Goal: Task Accomplishment & Management: Use online tool/utility

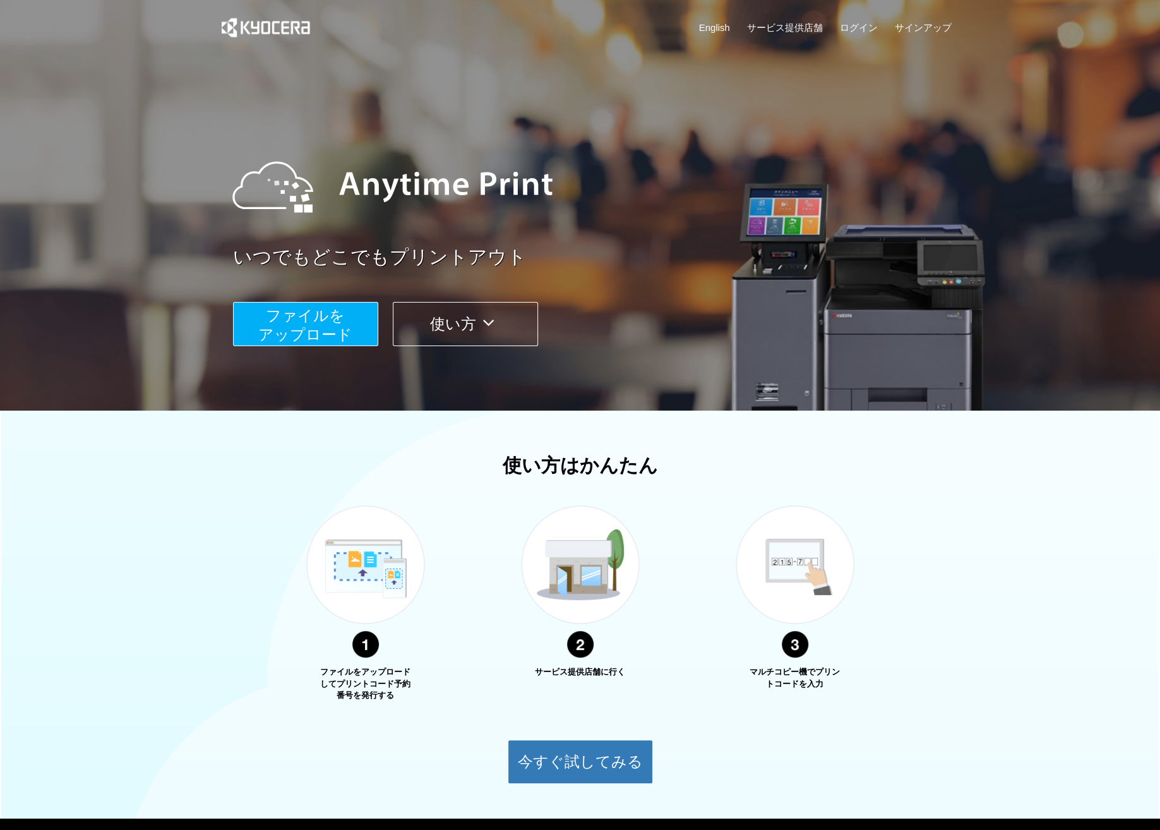
click at [289, 307] on span "ファイルを ​​アップロード" at bounding box center [305, 325] width 94 height 36
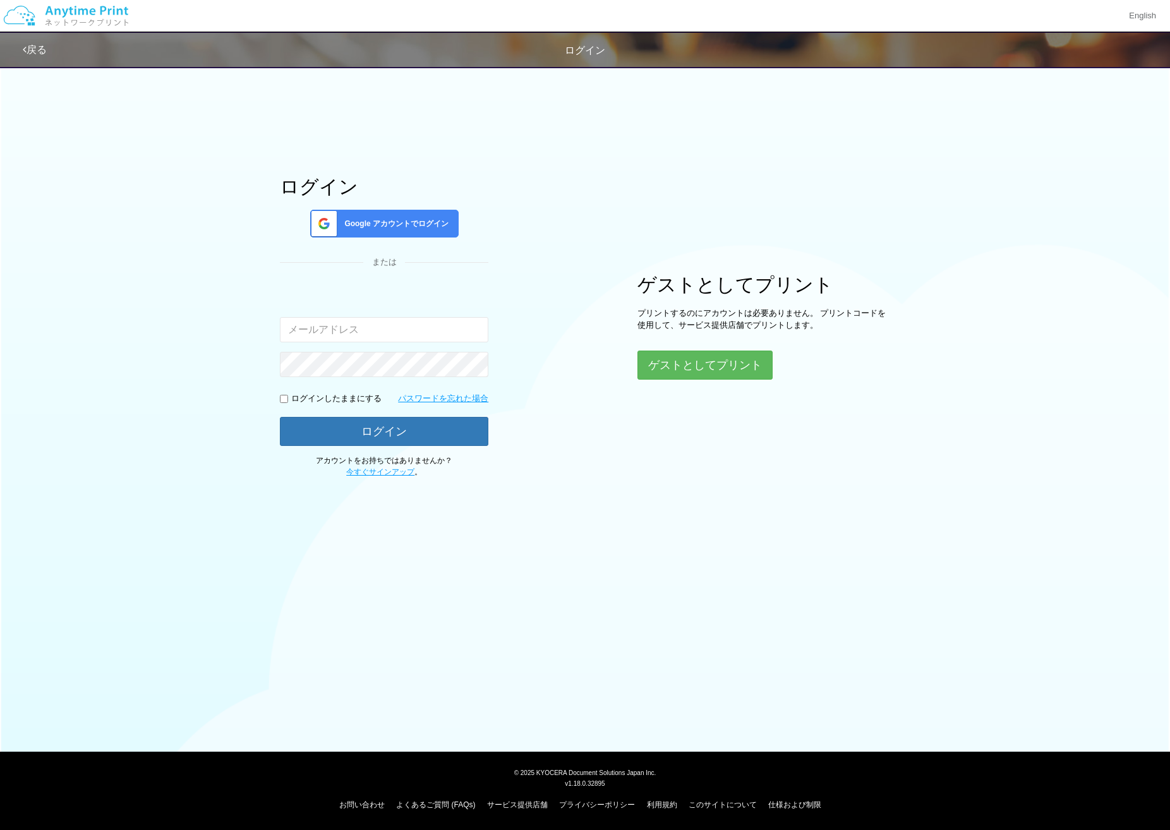
click at [408, 229] on span "Google アカウントでログイン" at bounding box center [393, 224] width 109 height 11
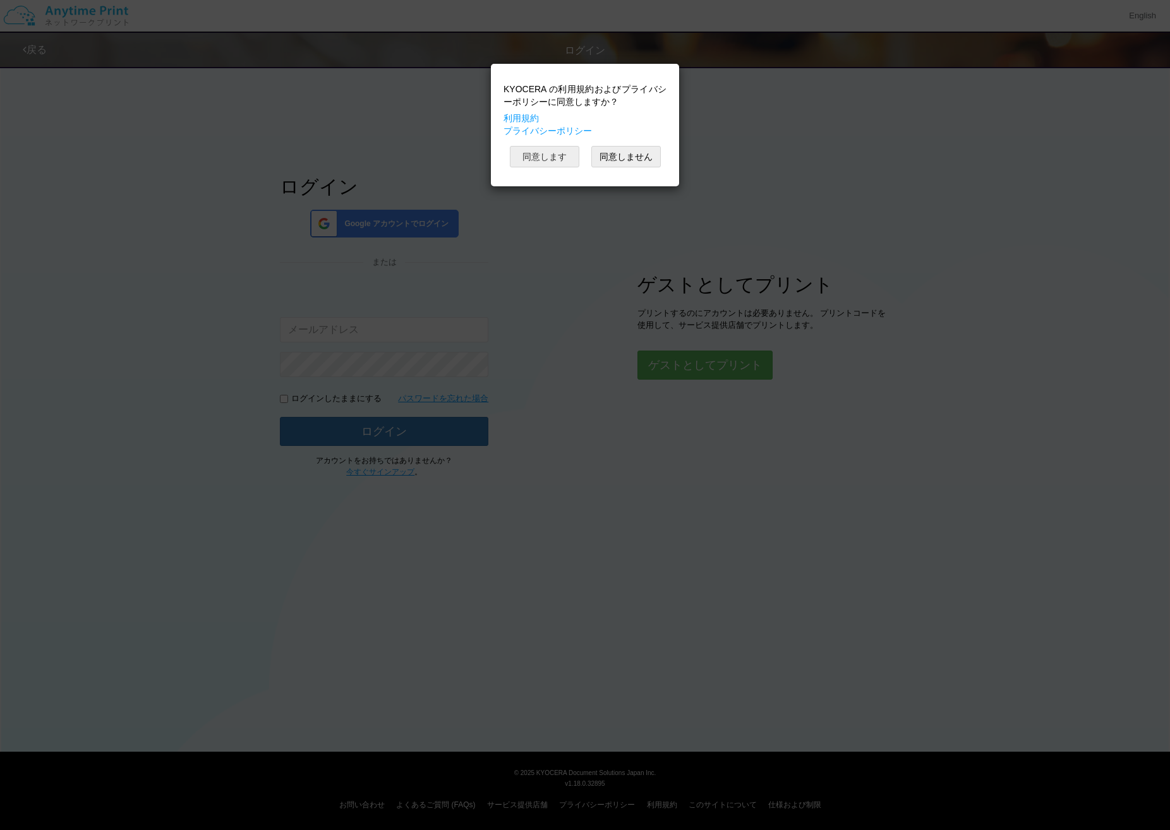
click at [544, 149] on button "同意します" at bounding box center [544, 156] width 69 height 21
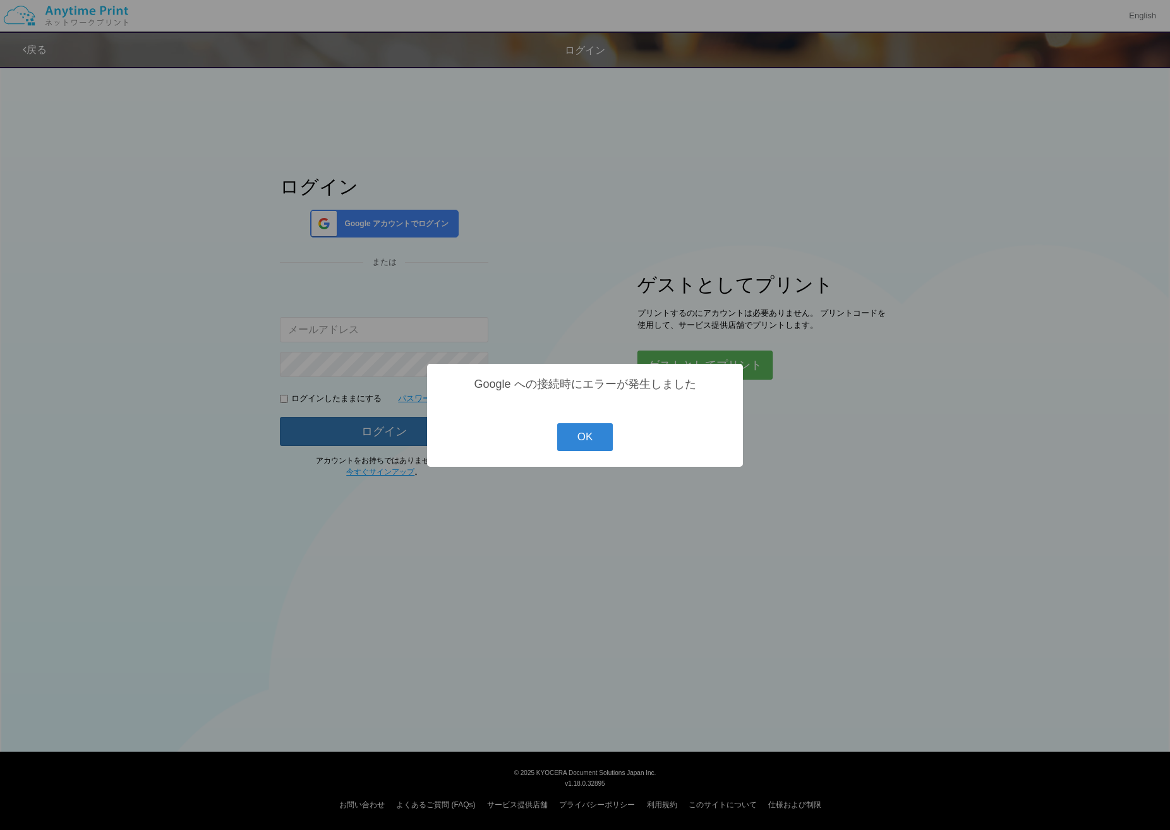
click at [593, 436] on button "OK" at bounding box center [585, 437] width 56 height 28
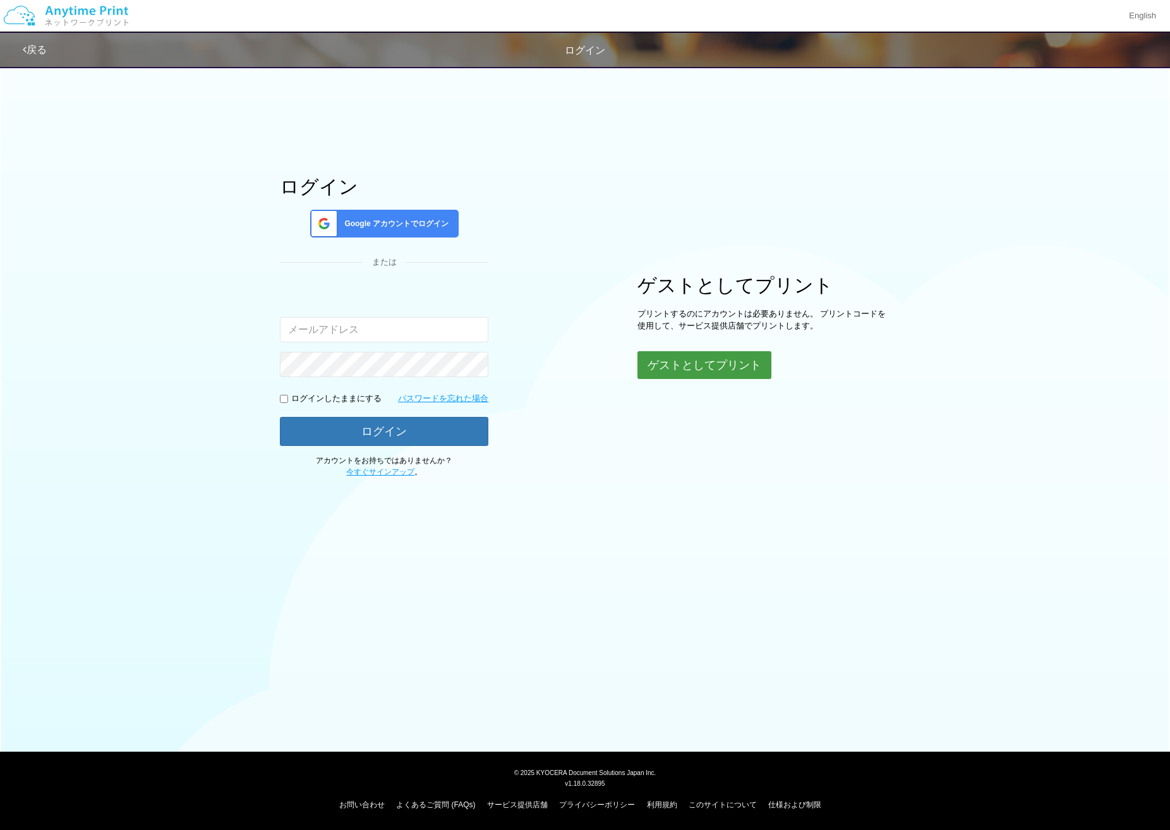
click at [671, 366] on button "ゲストとしてプリント" at bounding box center [704, 365] width 134 height 28
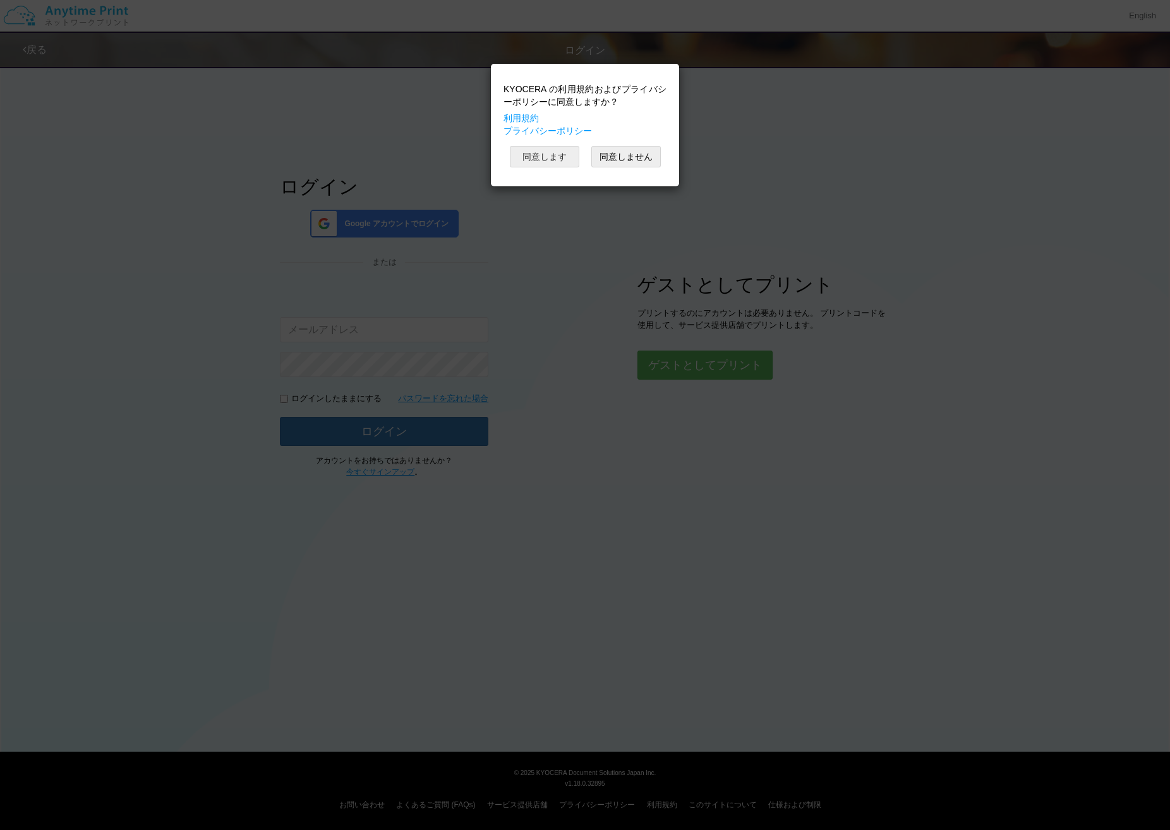
click at [539, 154] on button "同意します" at bounding box center [544, 156] width 69 height 21
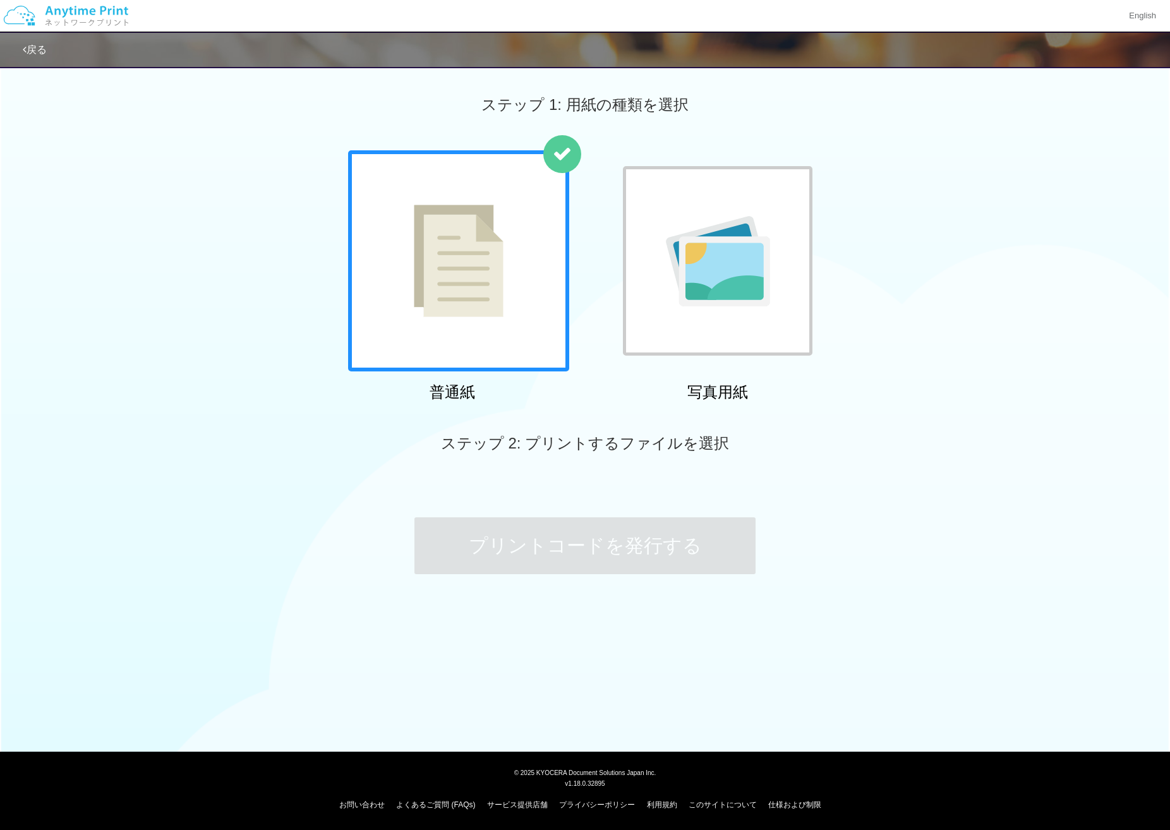
click at [519, 293] on div at bounding box center [458, 260] width 221 height 221
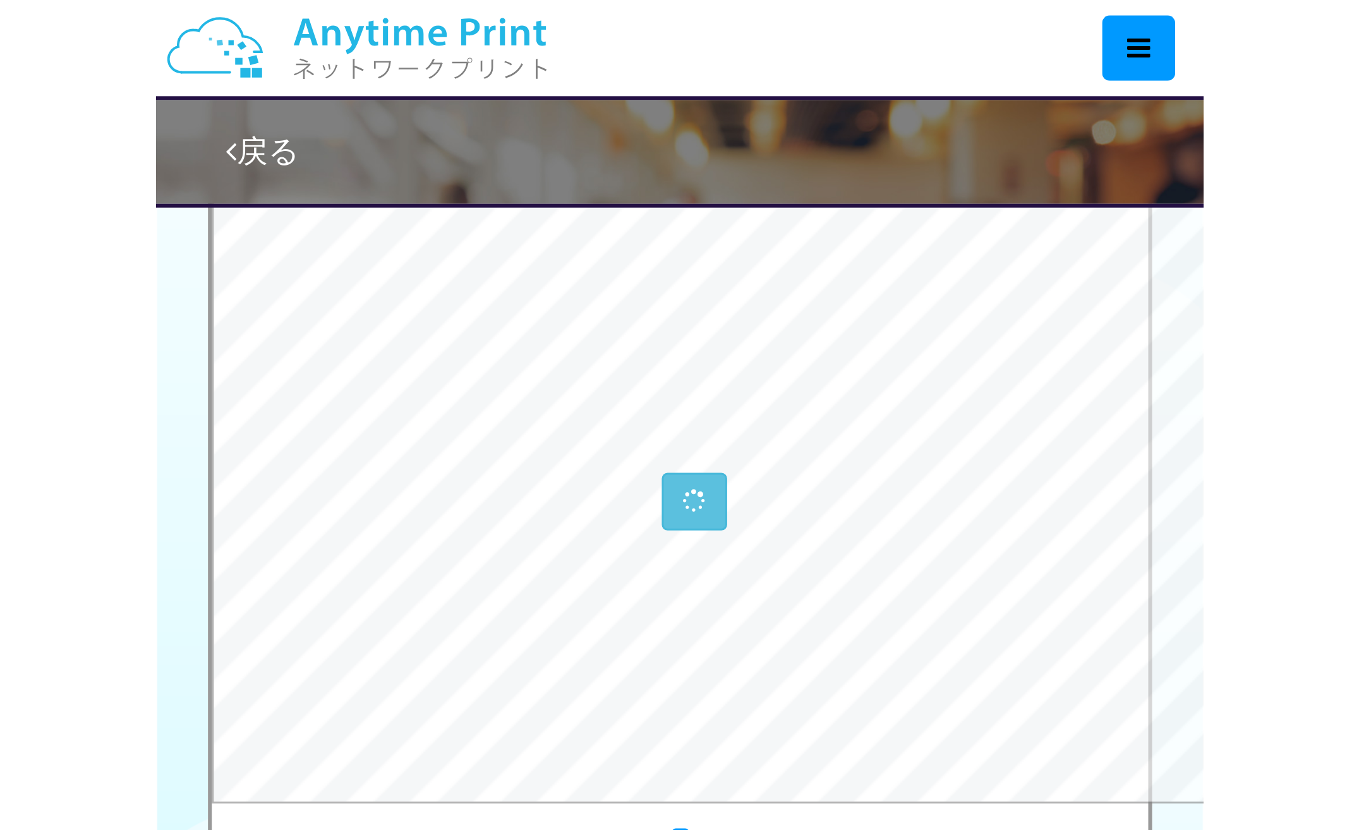
scroll to position [130, 0]
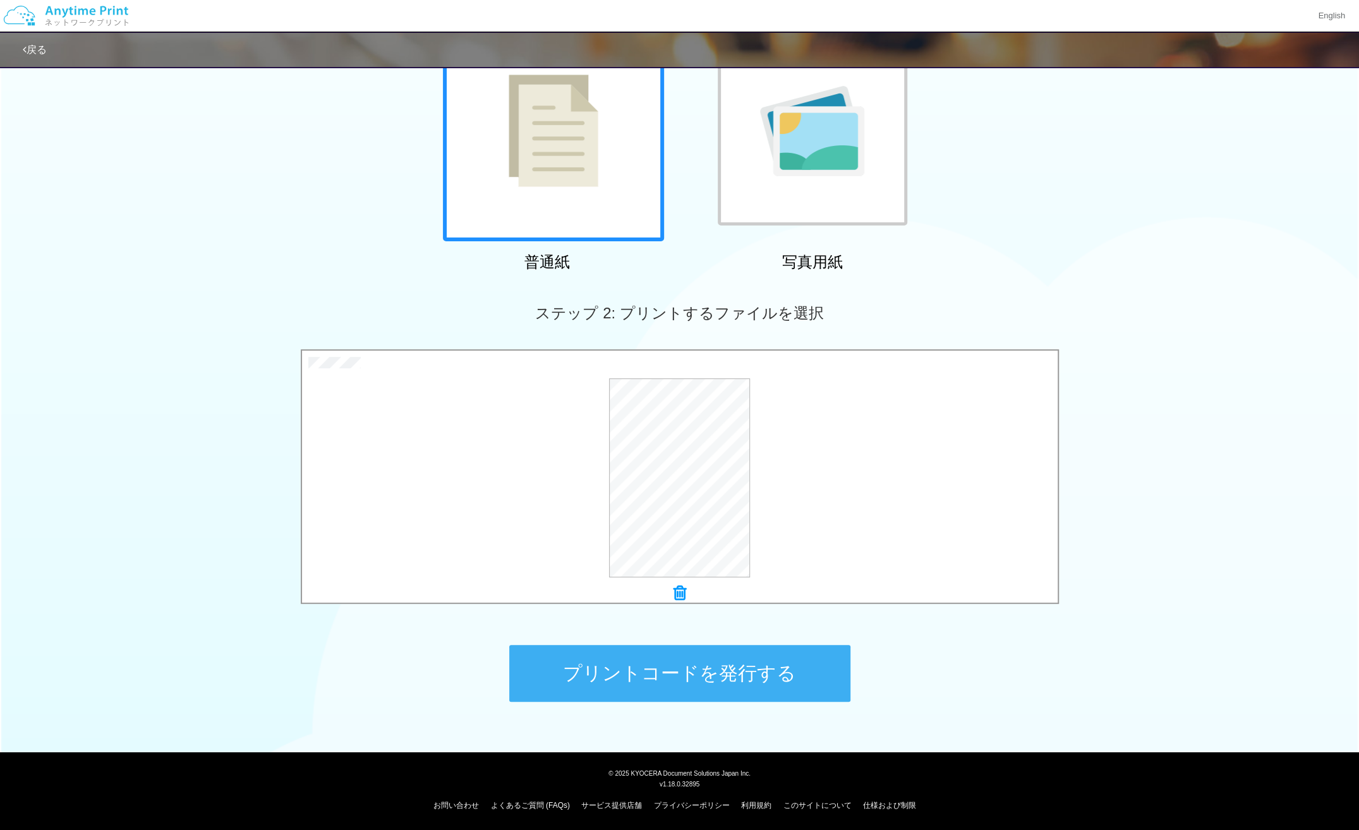
click at [763, 666] on button "プリントコードを発行する" at bounding box center [679, 673] width 341 height 57
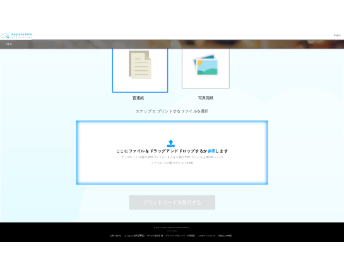
scroll to position [0, 0]
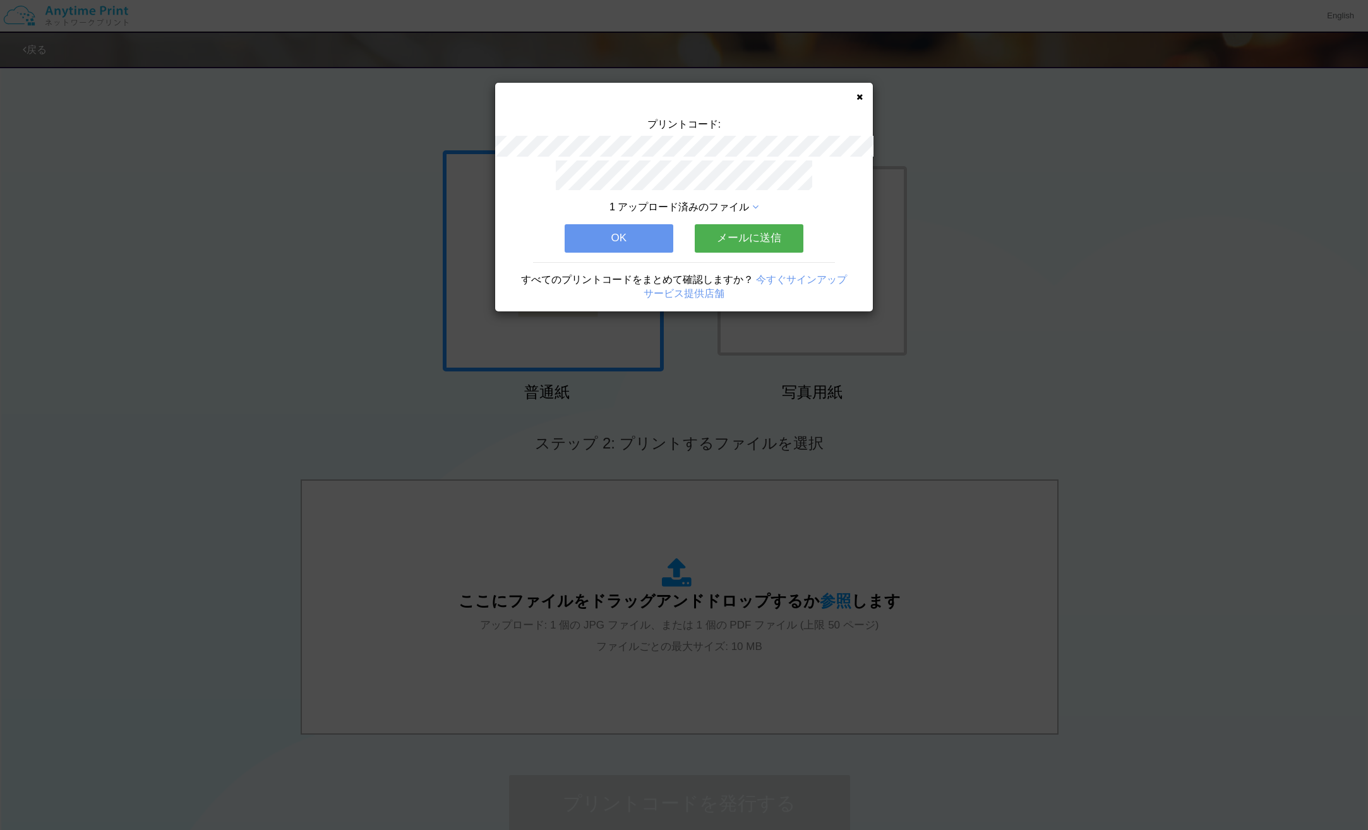
click at [709, 225] on button "メールに送信" at bounding box center [749, 238] width 109 height 28
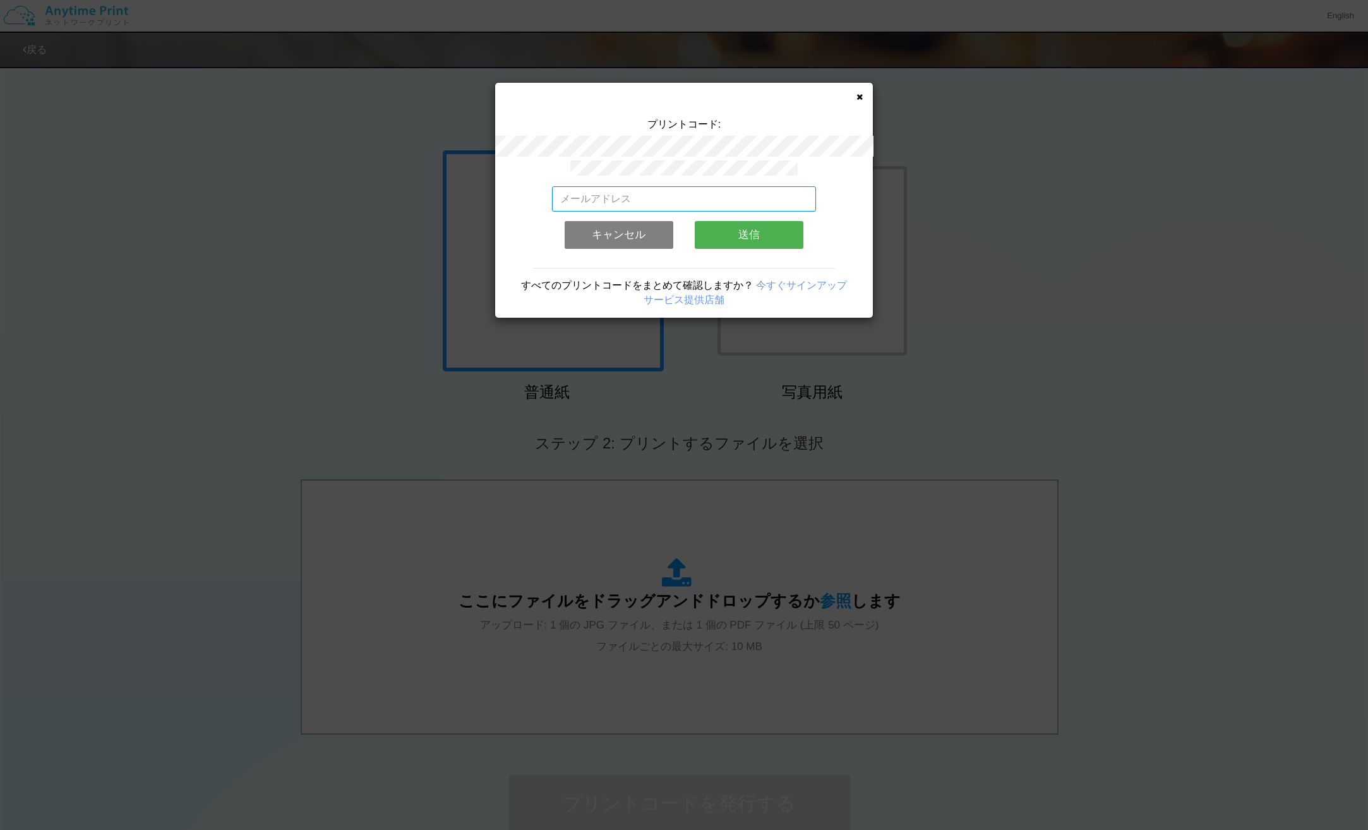
click at [698, 186] on input "email" at bounding box center [684, 198] width 265 height 25
type input "[EMAIL_ADDRESS][DOMAIN_NAME]"
click at [740, 228] on button "送信" at bounding box center [749, 235] width 109 height 28
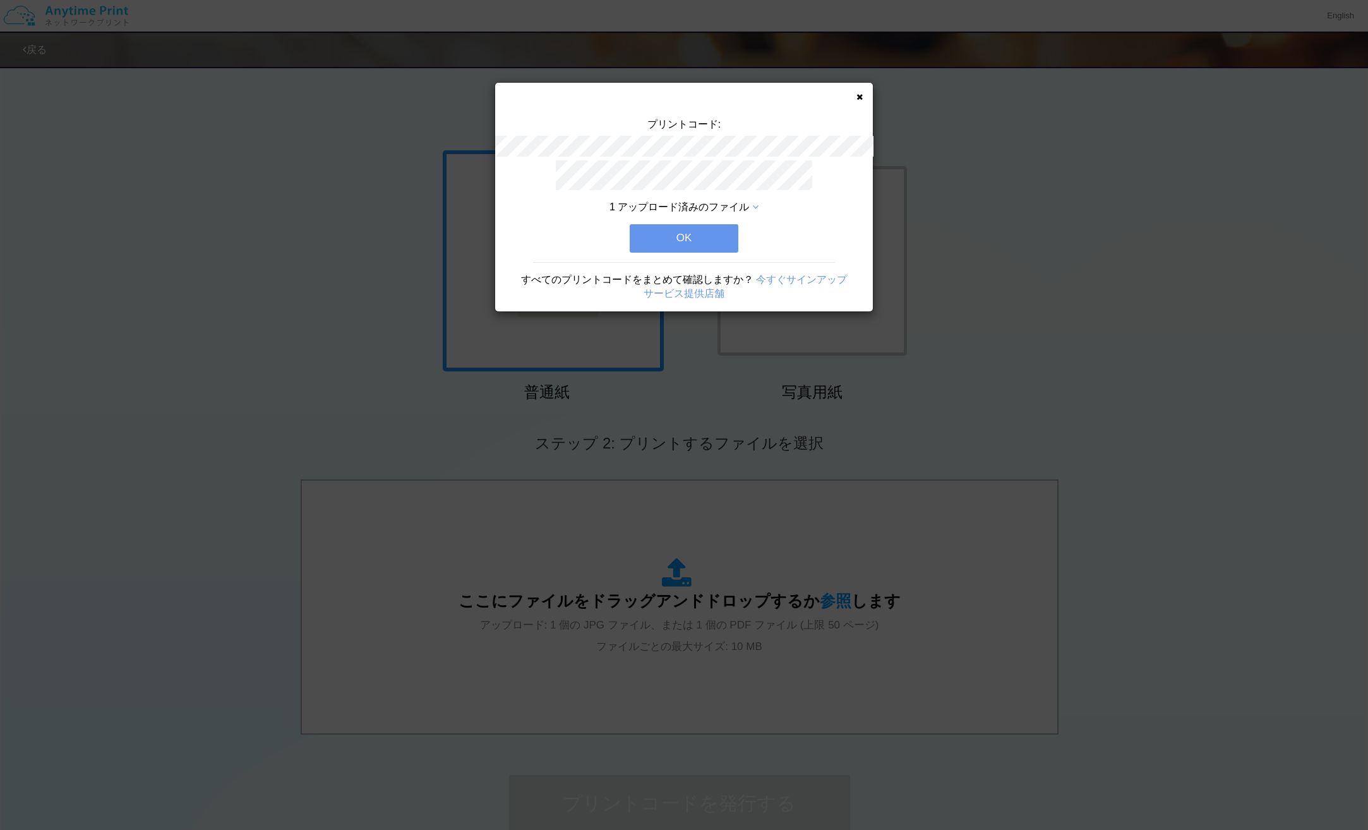
click at [731, 244] on button "OK" at bounding box center [684, 238] width 109 height 28
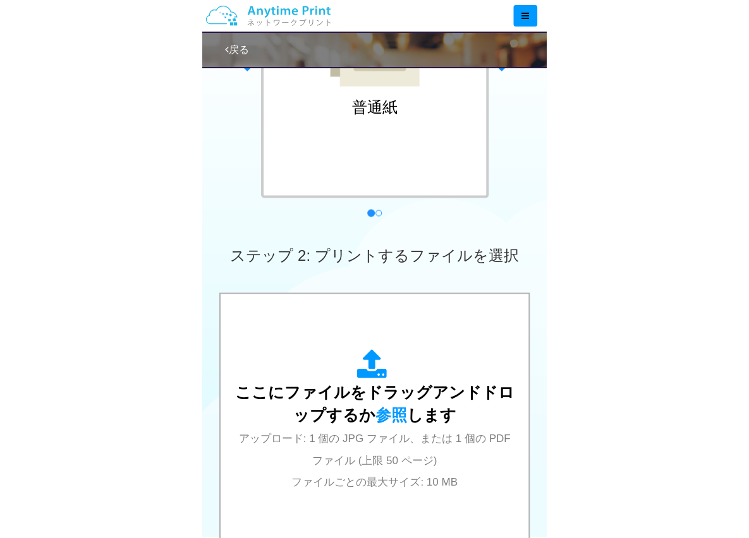
scroll to position [187, 0]
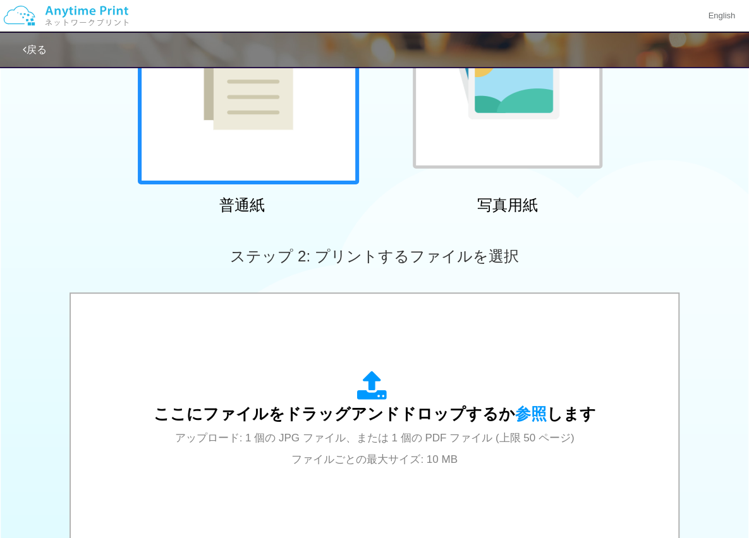
click at [459, 107] on img at bounding box center [507, 74] width 104 height 90
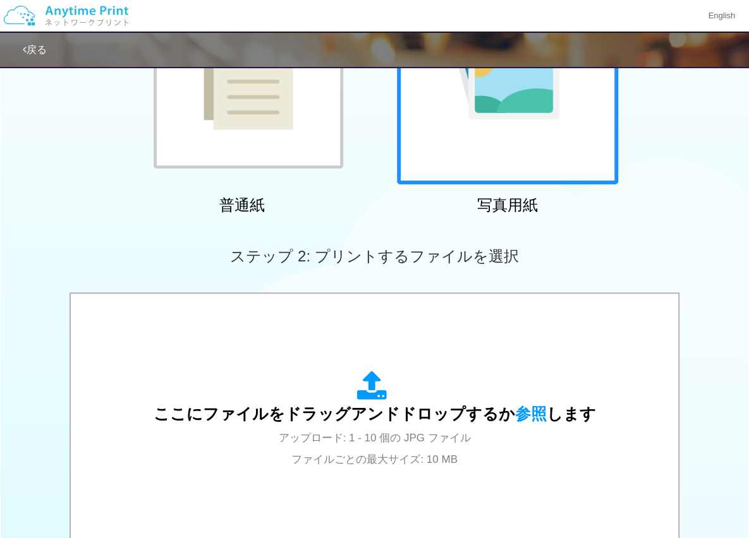
scroll to position [376, 0]
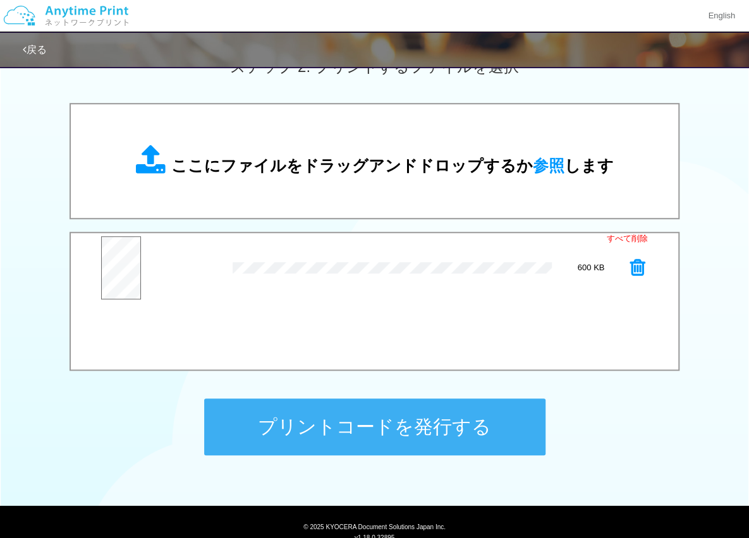
click at [376, 421] on button "プリントコードを発行する" at bounding box center [374, 427] width 341 height 57
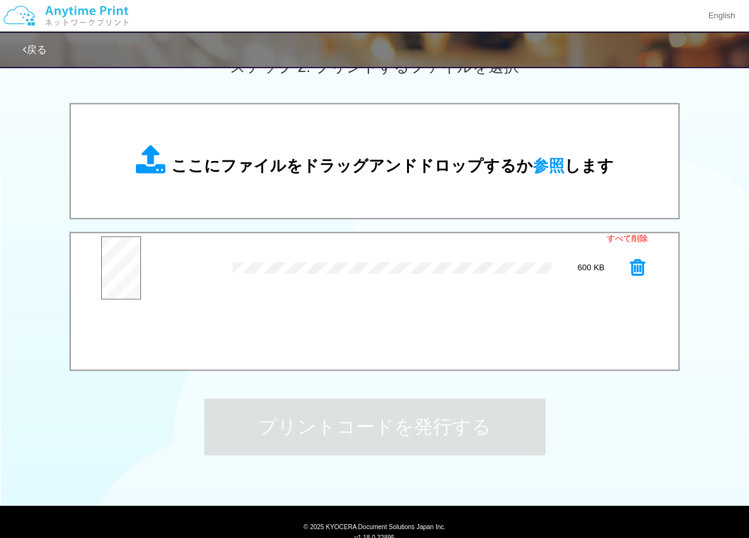
scroll to position [0, 0]
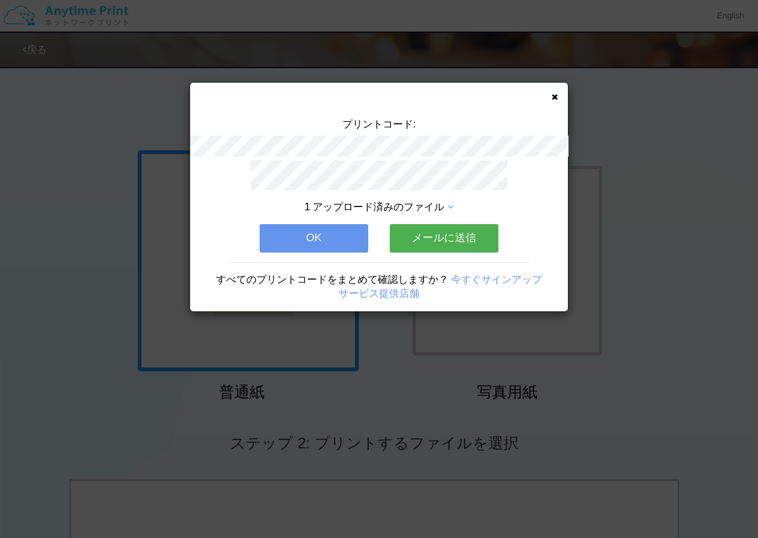
click at [428, 236] on button "メールに送信" at bounding box center [444, 238] width 109 height 28
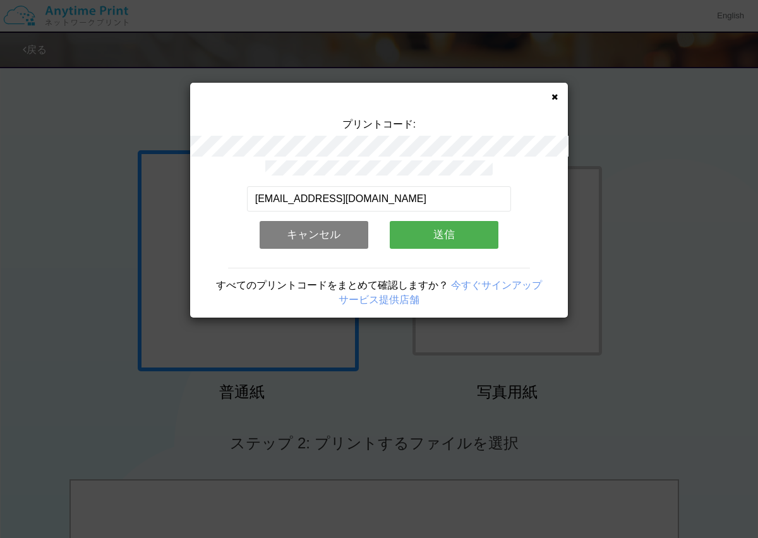
click at [428, 236] on button "送信" at bounding box center [444, 235] width 109 height 28
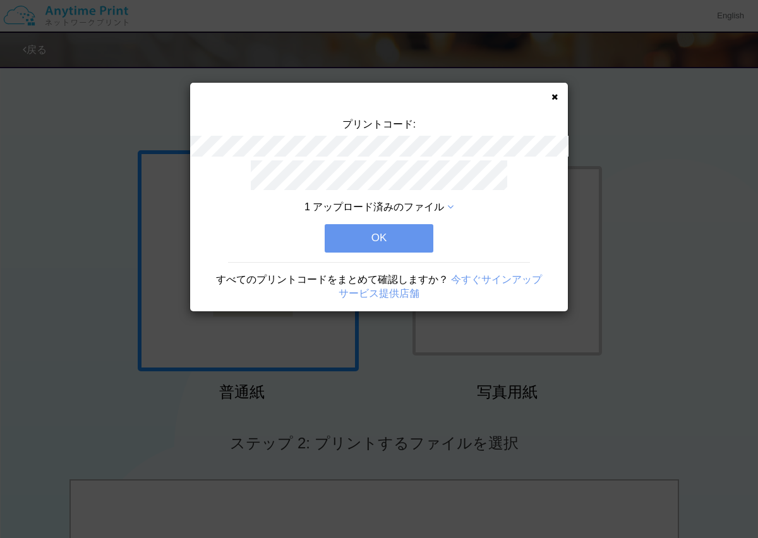
click at [428, 236] on button "OK" at bounding box center [379, 238] width 109 height 28
